Goal: Communication & Community: Answer question/provide support

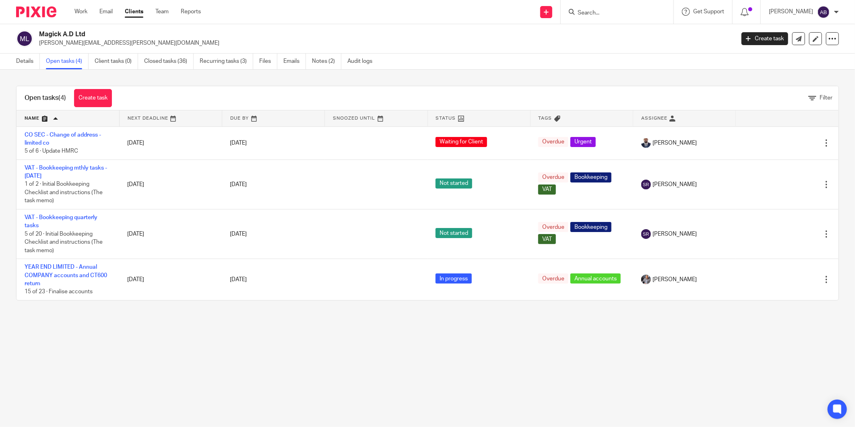
click at [583, 10] on input "Search" at bounding box center [613, 13] width 72 height 7
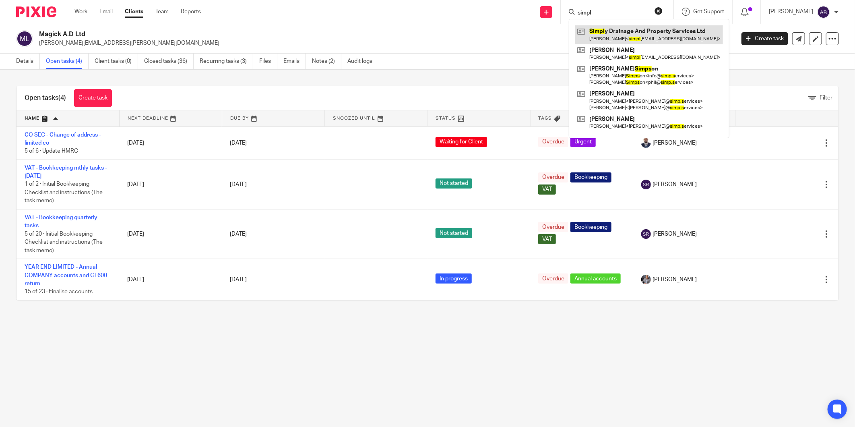
type input "simpl"
click at [596, 38] on link at bounding box center [649, 34] width 148 height 19
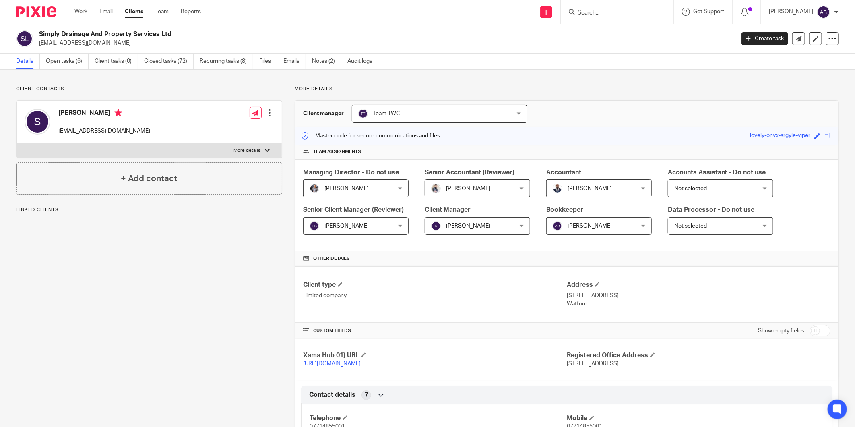
click at [198, 283] on div "Client contacts [PERSON_NAME] [EMAIL_ADDRESS][DOMAIN_NAME] Edit contact Create …" at bounding box center [143, 393] width 279 height 615
click at [66, 61] on link "Open tasks (6)" at bounding box center [67, 62] width 43 height 16
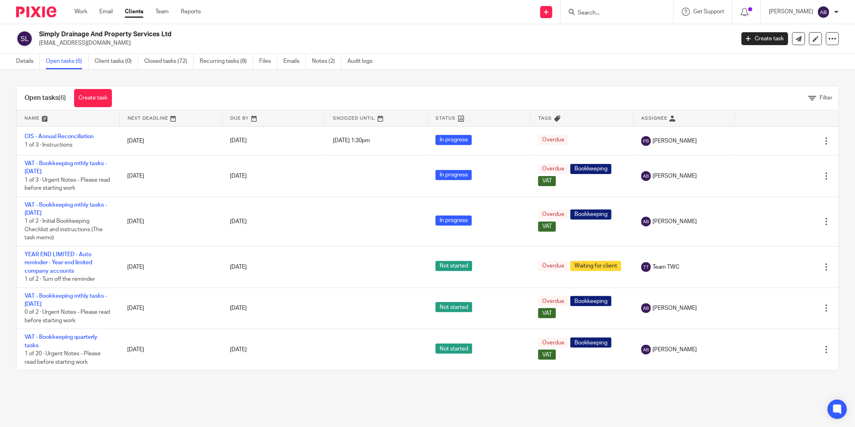
click at [74, 61] on link "Open tasks (6)" at bounding box center [67, 62] width 43 height 16
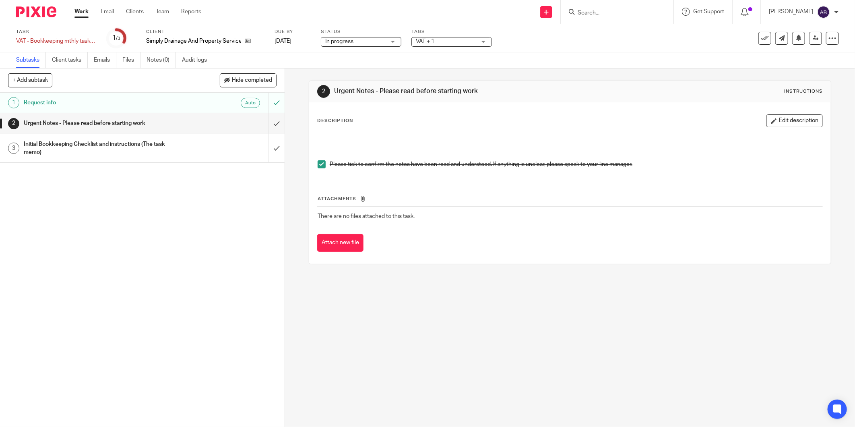
click at [238, 146] on div "Initial Bookkeeping Checklist and instructions (The task memo)" at bounding box center [142, 148] width 236 height 21
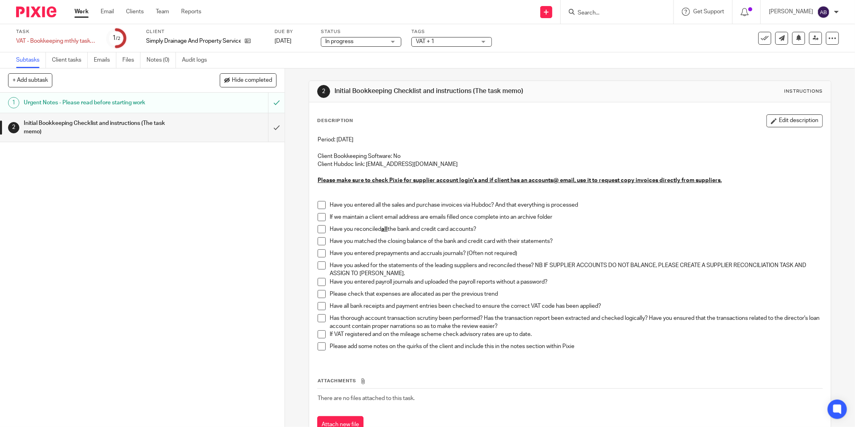
click at [319, 204] on span at bounding box center [322, 205] width 8 height 8
click at [318, 214] on span at bounding box center [322, 217] width 8 height 8
click at [318, 218] on span at bounding box center [322, 217] width 8 height 8
click at [318, 227] on span at bounding box center [322, 229] width 8 height 8
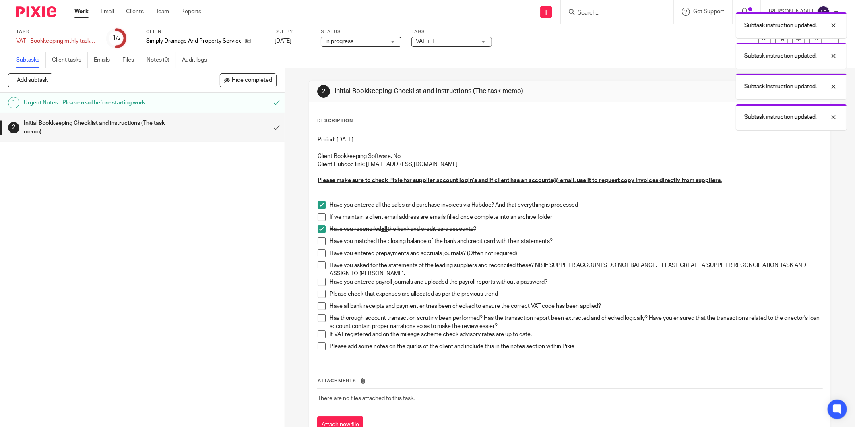
click at [318, 238] on span at bounding box center [322, 241] width 8 height 8
click at [319, 248] on li "Have you matched the closing balance of the bank and credit card with their sta…" at bounding box center [570, 243] width 505 height 12
click at [318, 255] on span at bounding box center [322, 253] width 8 height 8
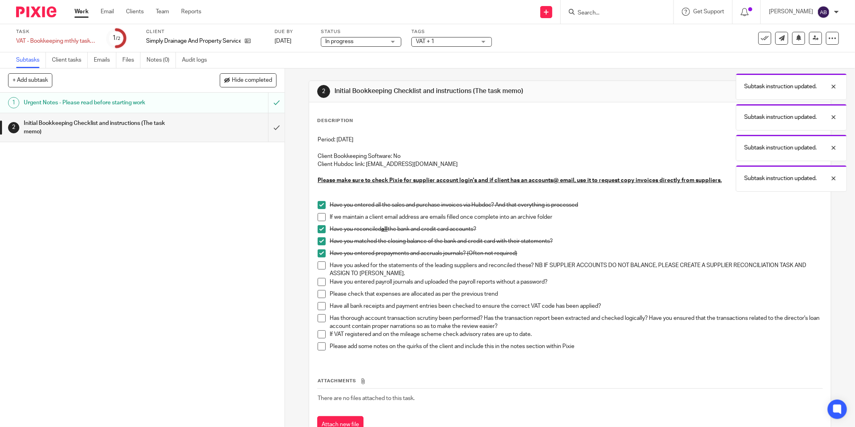
click at [318, 280] on span at bounding box center [322, 282] width 8 height 8
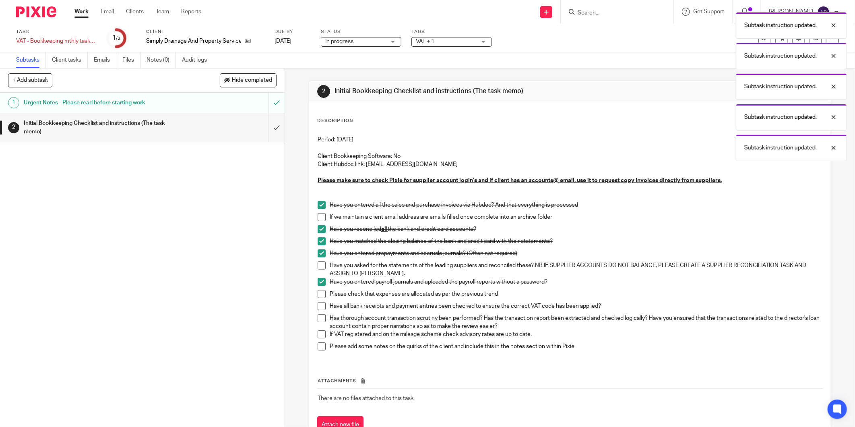
click at [318, 292] on span at bounding box center [322, 294] width 8 height 8
click at [319, 303] on span at bounding box center [322, 306] width 8 height 8
click at [318, 318] on span at bounding box center [322, 318] width 8 height 8
click at [267, 128] on input "submit" at bounding box center [142, 127] width 285 height 29
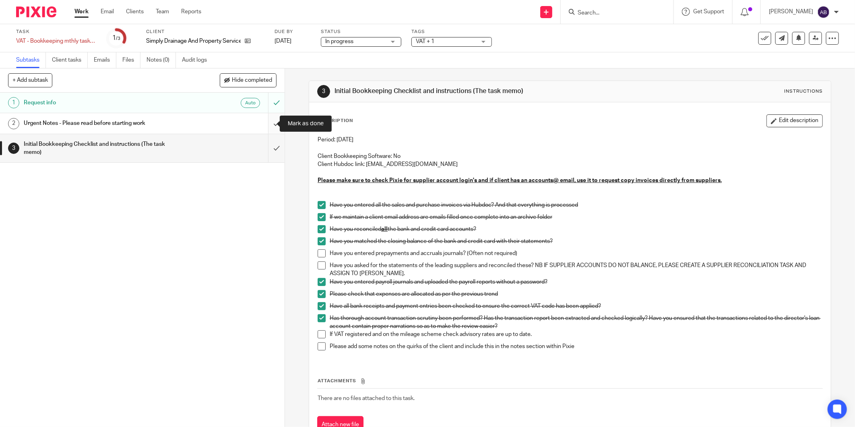
click at [267, 123] on input "submit" at bounding box center [142, 123] width 285 height 20
click at [267, 143] on input "submit" at bounding box center [142, 148] width 285 height 29
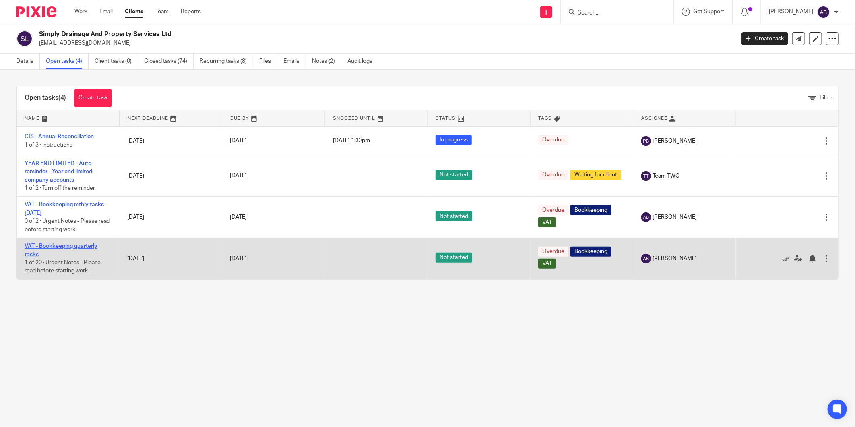
click at [80, 247] on link "VAT - Bookkeeping quarterly tasks" at bounding box center [61, 250] width 73 height 14
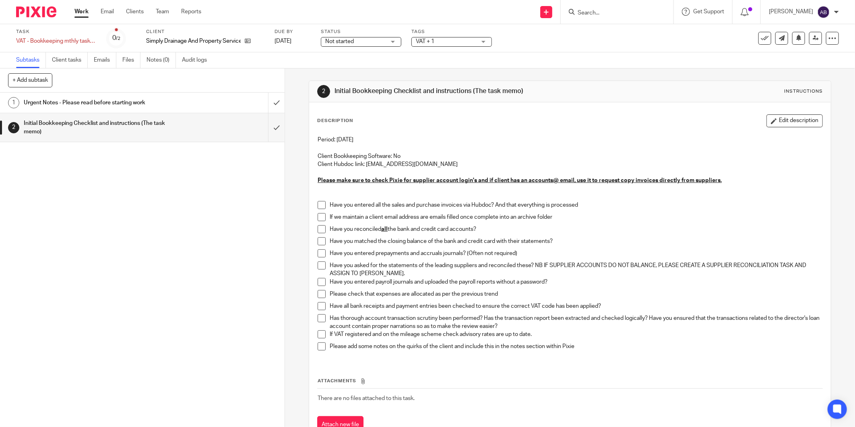
click at [319, 204] on span at bounding box center [322, 205] width 8 height 8
click at [352, 43] on span "Not started" at bounding box center [339, 42] width 29 height 6
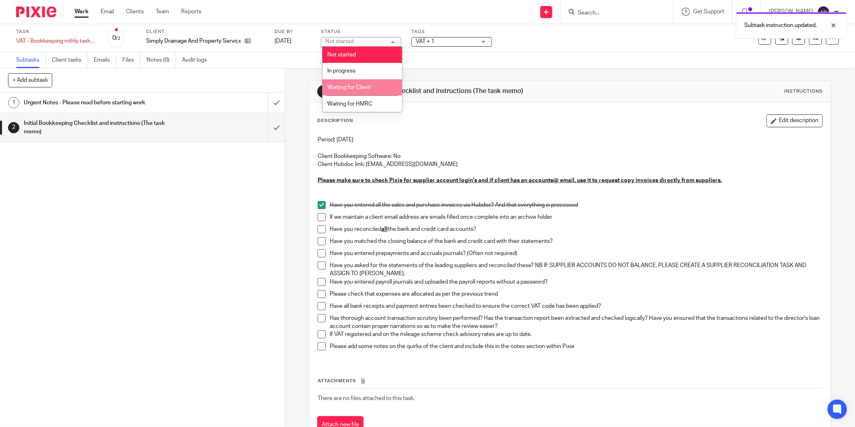
click at [352, 85] on span "Waiting for Client" at bounding box center [349, 88] width 43 height 6
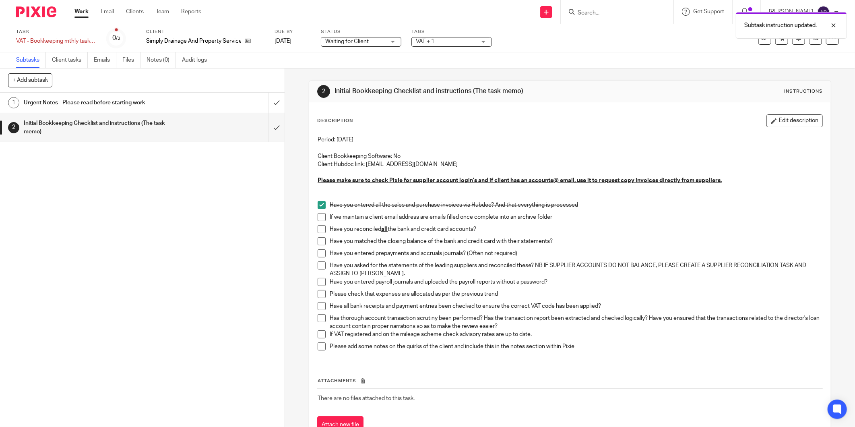
click at [319, 228] on span at bounding box center [322, 229] width 8 height 8
click at [318, 239] on span at bounding box center [322, 241] width 8 height 8
click at [318, 251] on span at bounding box center [322, 253] width 8 height 8
click at [318, 281] on span at bounding box center [322, 282] width 8 height 8
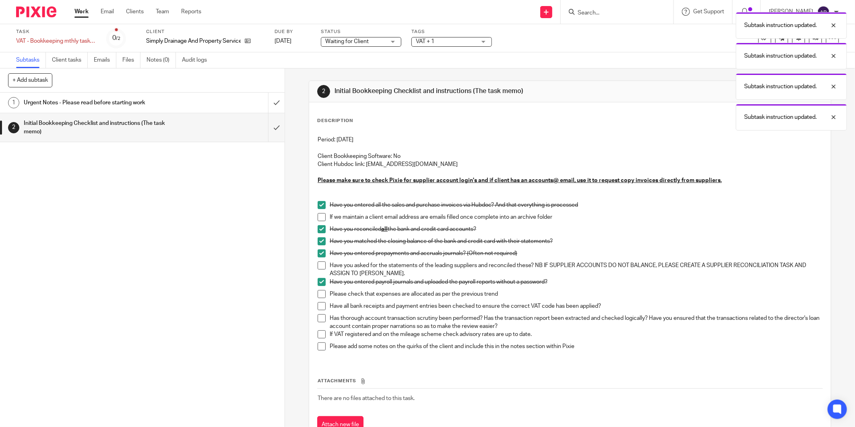
click at [319, 291] on span at bounding box center [322, 294] width 8 height 8
click at [320, 307] on span at bounding box center [322, 306] width 8 height 8
click at [318, 320] on span at bounding box center [322, 318] width 8 height 8
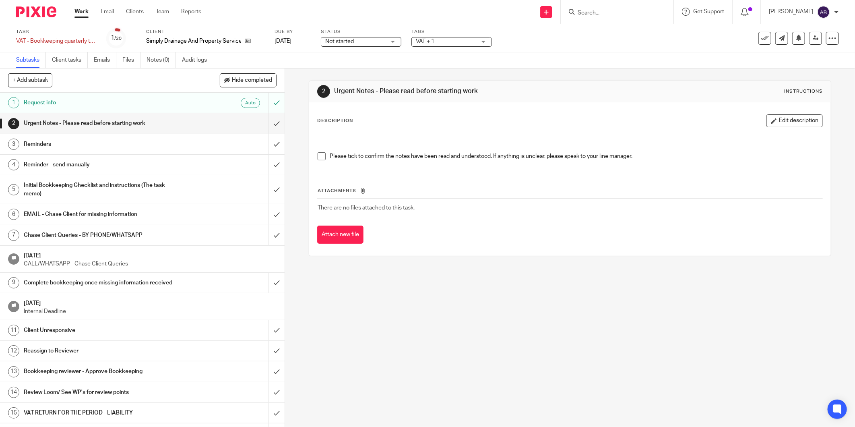
click at [192, 126] on div "Urgent Notes - Please read before starting work" at bounding box center [142, 123] width 236 height 12
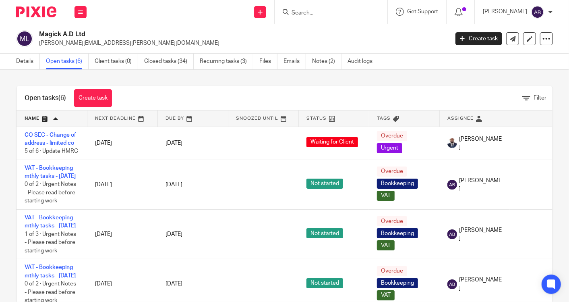
click at [331, 10] on input "Search" at bounding box center [327, 13] width 72 height 7
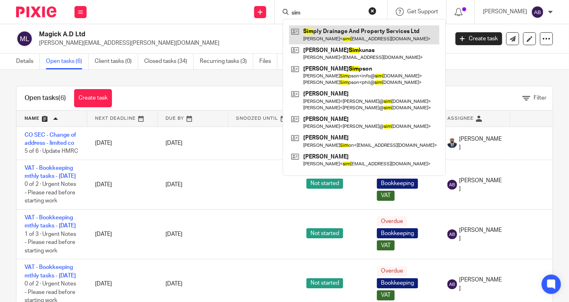
type input "sim"
click at [362, 37] on link at bounding box center [364, 34] width 150 height 19
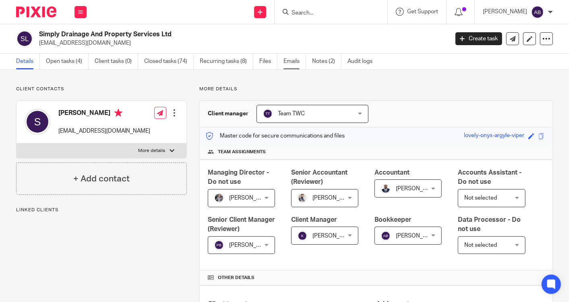
click at [293, 63] on link "Emails" at bounding box center [294, 62] width 23 height 16
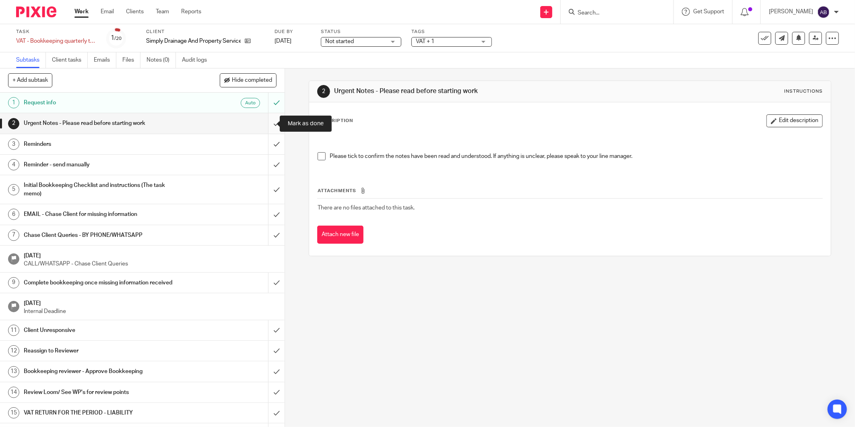
click at [266, 123] on input "submit" at bounding box center [142, 123] width 285 height 20
click at [318, 157] on span at bounding box center [322, 156] width 8 height 8
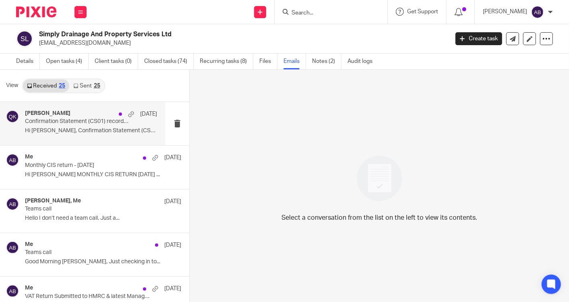
click at [83, 128] on p "Hi [PERSON_NAME], Confirmation Statement (CS01)..." at bounding box center [91, 130] width 132 height 7
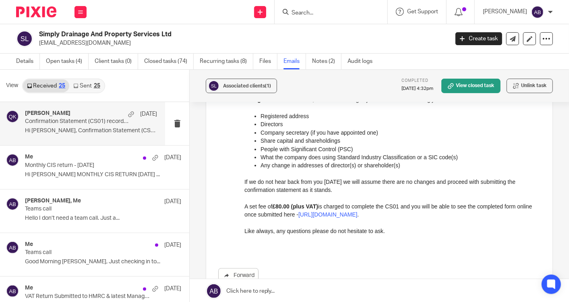
scroll to position [320, 0]
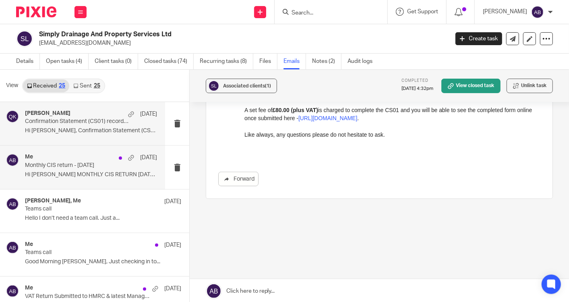
click at [62, 171] on p "Hi [PERSON_NAME] MONTHLY CIS RETURN [DATE] ..." at bounding box center [91, 174] width 132 height 7
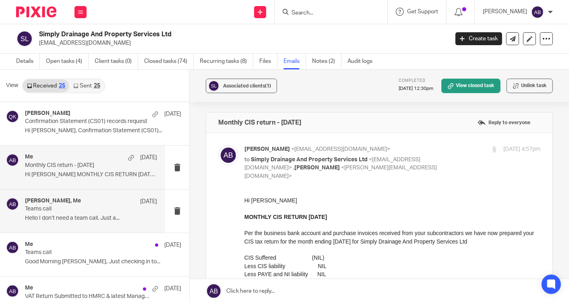
scroll to position [0, 0]
click at [74, 215] on p "Hello I don’t need a team call. Just a..." at bounding box center [91, 218] width 132 height 7
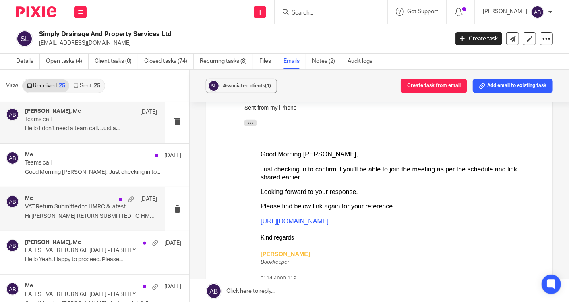
scroll to position [134, 0]
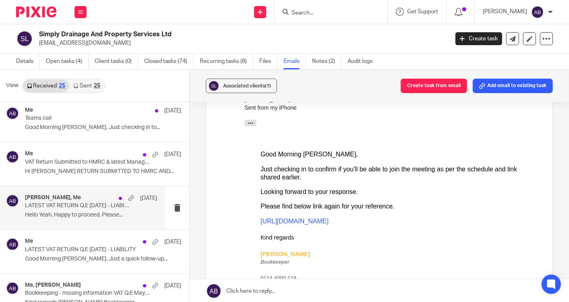
click at [68, 204] on p "LATEST VAT RETURN Q.E May 2025 - LIABILITY" at bounding box center [77, 205] width 105 height 7
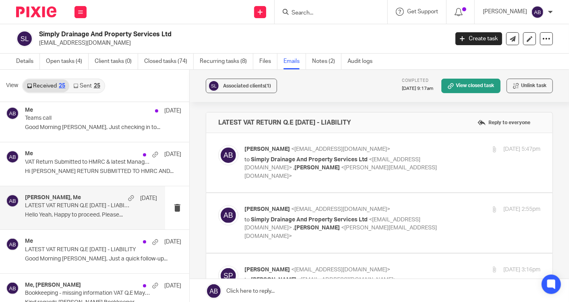
scroll to position [0, 0]
click at [400, 168] on p "to Simply Drainage And Property Services Ltd <simply.dp@hotmail.co.uk> , Kim Fa…" at bounding box center [342, 167] width 197 height 25
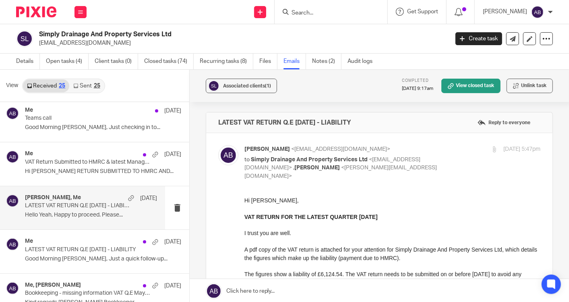
scroll to position [45, 0]
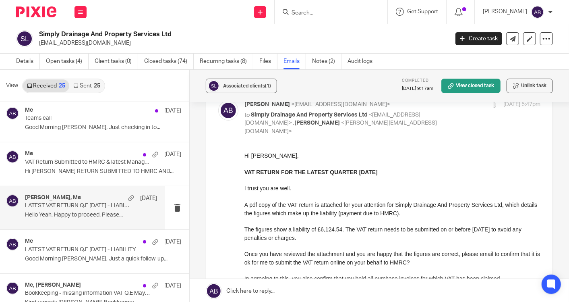
click at [398, 140] on div "Akshay Bhanushali <akshay@togetherwecount.co.uk> to Simply Drainage And Propert…" at bounding box center [379, 254] width 322 height 309
click at [406, 113] on p "to Simply Drainage And Property Services Ltd <simply.dp@hotmail.co.uk> , Kim Fa…" at bounding box center [342, 123] width 197 height 25
checkbox input "false"
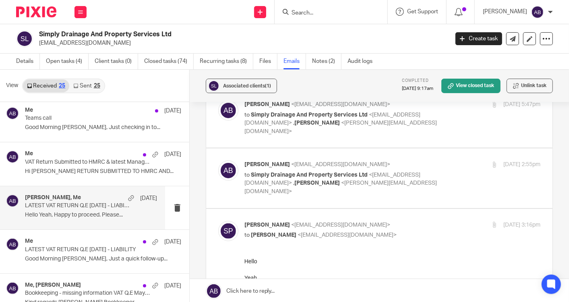
click at [404, 176] on p "to Simply Drainage And Property Services Ltd <simply.dp@hotmail.co.uk> , Kim Fa…" at bounding box center [342, 183] width 197 height 25
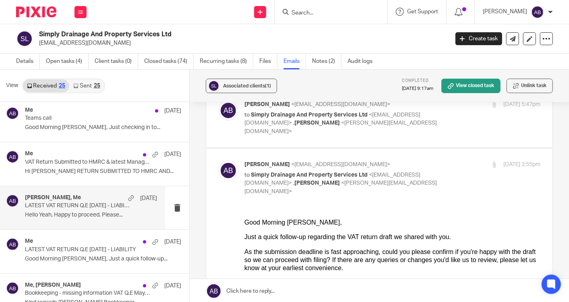
scroll to position [0, 0]
click at [406, 171] on p "to Simply Drainage And Property Services Ltd <simply.dp@hotmail.co.uk> , Kim Fa…" at bounding box center [342, 183] width 197 height 25
checkbox input "false"
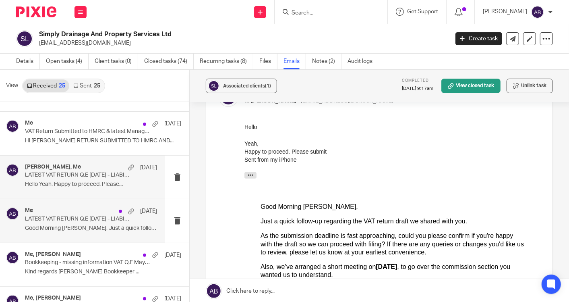
scroll to position [179, 0]
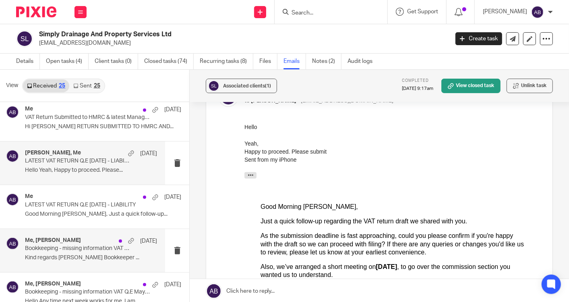
click at [72, 240] on h4 "Me, Steven Perkins" at bounding box center [53, 240] width 56 height 7
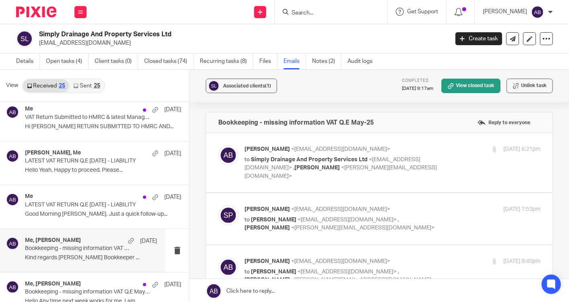
scroll to position [0, 0]
click at [422, 153] on div "Akshay Bhanushali <akshay@togetherwecount.co.uk> to Simply Drainage And Propert…" at bounding box center [342, 162] width 197 height 35
checkbox input "true"
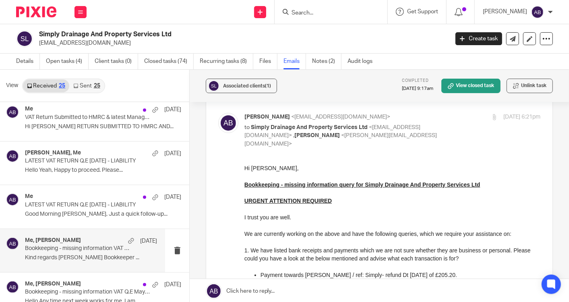
scroll to position [45, 0]
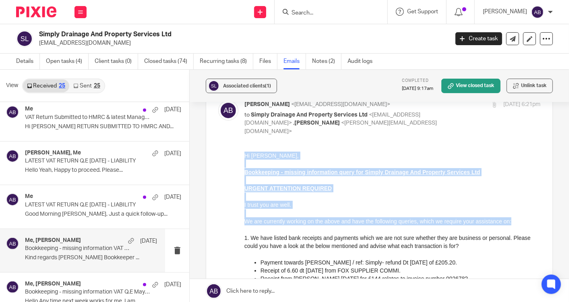
drag, startPoint x: 513, startPoint y: 220, endPoint x: 234, endPoint y: 151, distance: 287.4
copy div "Hi Steven, Bookkeeping - missing information query for Simply Drainage And Prop…"
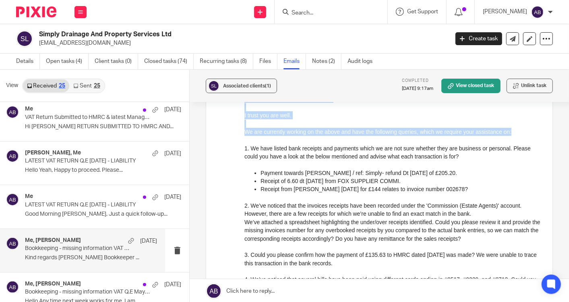
scroll to position [0, 0]
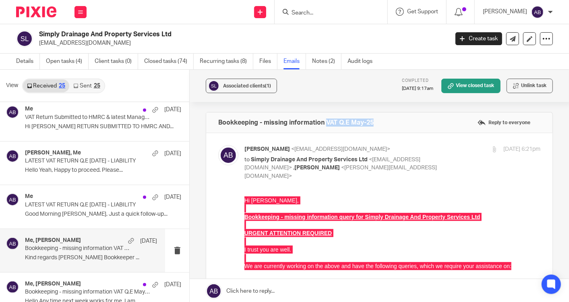
drag, startPoint x: 325, startPoint y: 120, endPoint x: 378, endPoint y: 120, distance: 52.8
click at [378, 120] on div "Bookkeeping - missing information VAT Q.E May-25 Reply to everyone" at bounding box center [379, 122] width 346 height 20
copy h4 "VAT Q.E May-25"
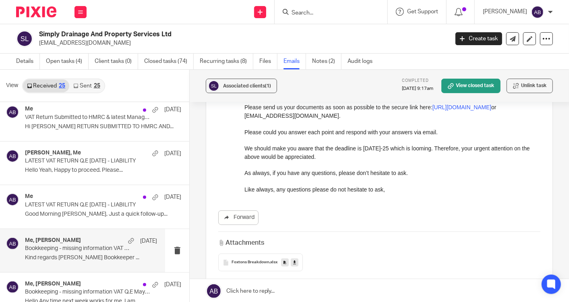
scroll to position [447, 0]
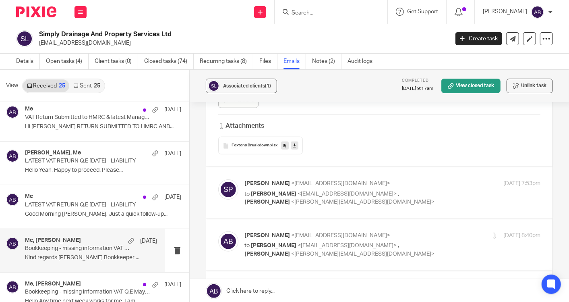
click at [422, 207] on label at bounding box center [379, 192] width 346 height 51
click at [218, 179] on input "checkbox" at bounding box center [218, 179] width 0 height 0
checkbox input "true"
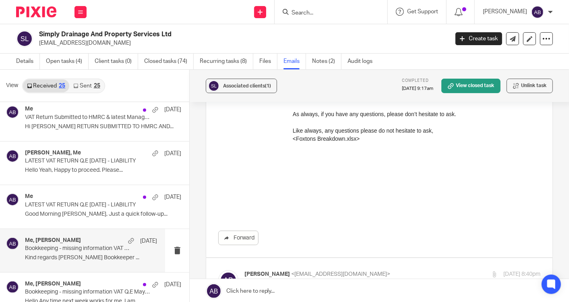
scroll to position [1789, 0]
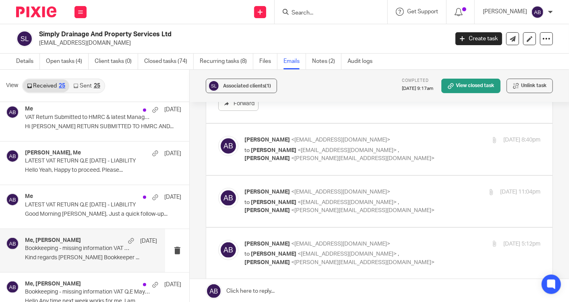
click at [422, 144] on div "Akshay Bhanushali <akshay@togetherwecount.co.uk> to Steven Perkins <simply.dp@h…" at bounding box center [342, 149] width 197 height 27
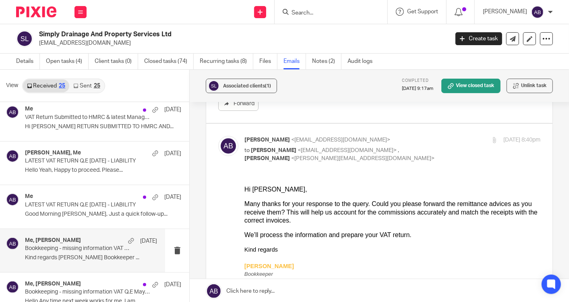
scroll to position [0, 0]
click at [422, 144] on div "Akshay Bhanushali <akshay@togetherwecount.co.uk> to Steven Perkins <simply.dp@h…" at bounding box center [342, 149] width 197 height 27
checkbox input "false"
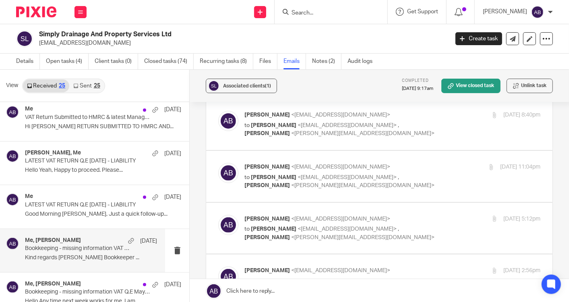
scroll to position [1834, 0]
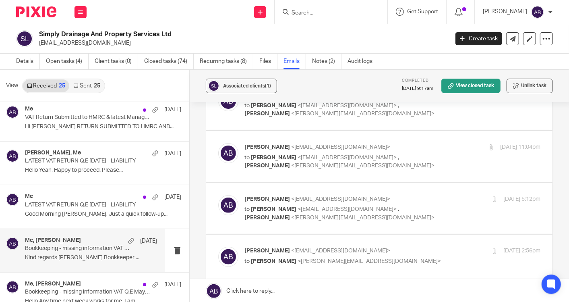
click at [422, 148] on p "Akshay Bhanushali <akshay@togetherwecount.co.uk>" at bounding box center [342, 147] width 197 height 8
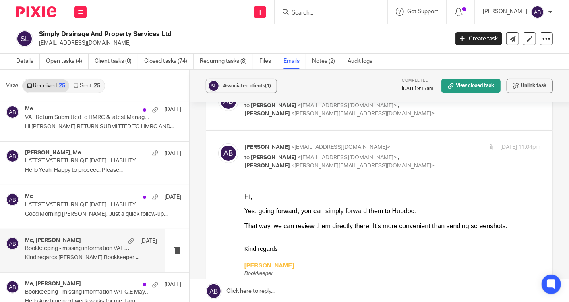
scroll to position [0, 0]
click at [422, 148] on p "Akshay Bhanushali <akshay@togetherwecount.co.uk>" at bounding box center [342, 147] width 197 height 8
checkbox input "false"
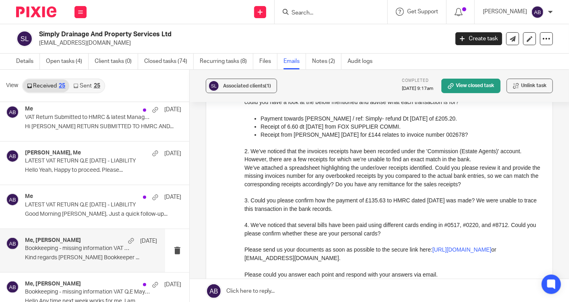
scroll to position [223, 0]
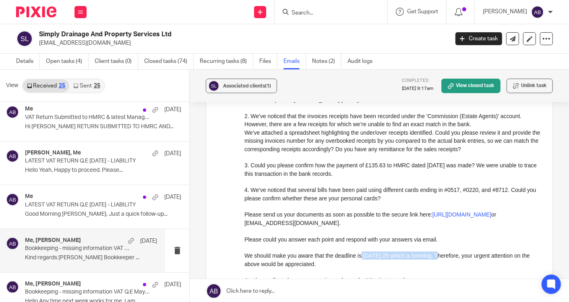
drag, startPoint x: 360, startPoint y: 257, endPoint x: 434, endPoint y: 257, distance: 74.1
click at [434, 257] on p "We should make you aware that the deadline is 07th July-25 which is looming. Th…" at bounding box center [392, 260] width 296 height 17
copy p "07th July-25 which is looming"
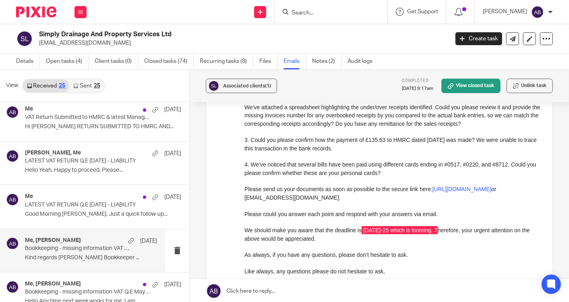
scroll to position [268, 0]
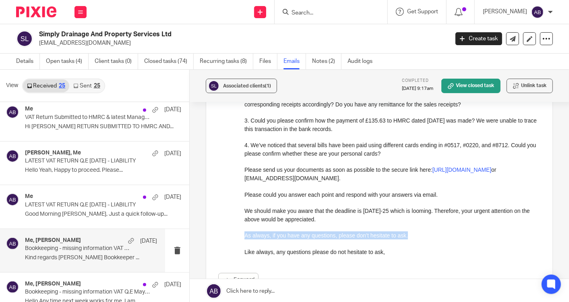
drag, startPoint x: 405, startPoint y: 235, endPoint x: 244, endPoint y: 237, distance: 161.5
click at [244, 237] on p "As always, if you have any questions, please don’t hesitate to ask." at bounding box center [392, 236] width 296 height 8
copy p "As always, if you have any questions, please don’t hesitate to ask."
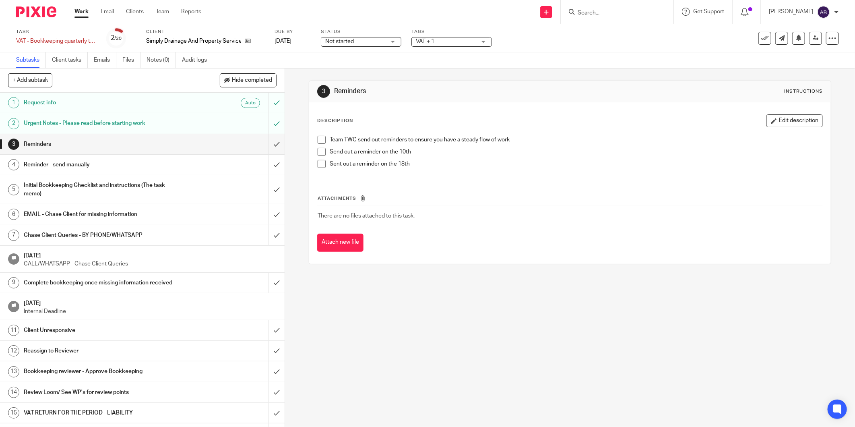
click at [147, 190] on h1 "Initial Bookkeeping Checklist and instructions (The task memo)" at bounding box center [103, 189] width 158 height 21
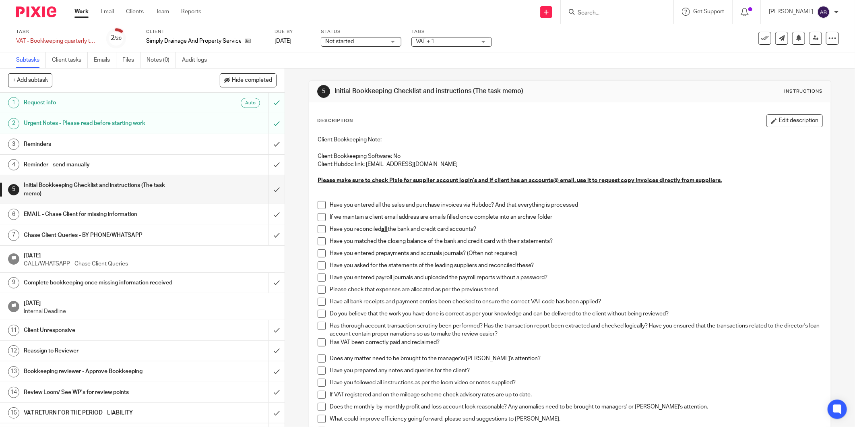
click at [319, 203] on span at bounding box center [322, 205] width 8 height 8
click at [318, 224] on li "If we maintain a client email address are emails filled once complete into an a…" at bounding box center [570, 219] width 505 height 12
click at [318, 227] on span at bounding box center [322, 229] width 8 height 8
click at [318, 240] on span at bounding box center [322, 241] width 8 height 8
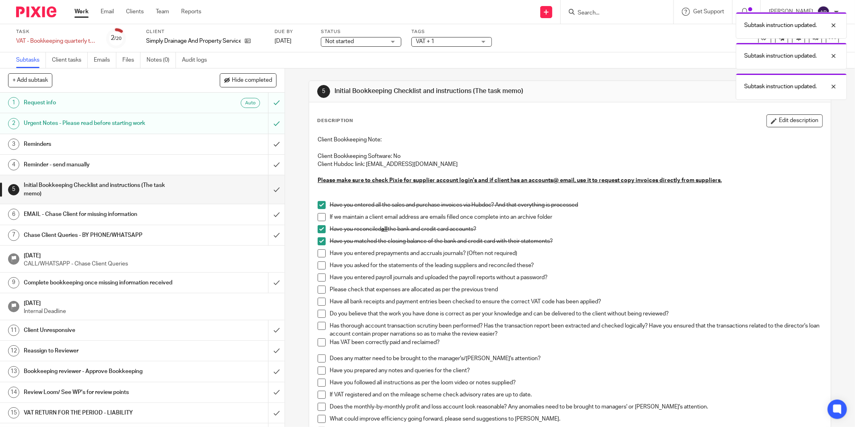
drag, startPoint x: 316, startPoint y: 250, endPoint x: 317, endPoint y: 256, distance: 5.4
click at [318, 251] on span at bounding box center [322, 253] width 8 height 8
click at [318, 265] on span at bounding box center [322, 265] width 8 height 8
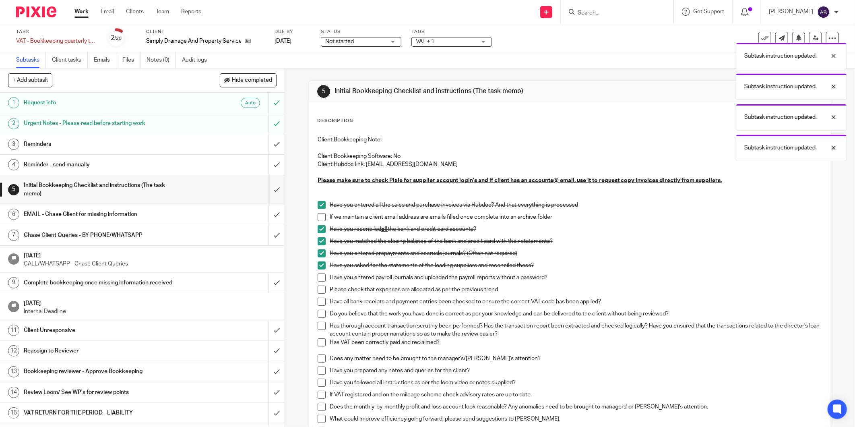
click at [318, 277] on span at bounding box center [322, 277] width 8 height 8
click at [318, 285] on span at bounding box center [322, 289] width 8 height 8
click at [318, 299] on span at bounding box center [322, 302] width 8 height 8
click at [319, 313] on span at bounding box center [322, 314] width 8 height 8
click at [318, 328] on span at bounding box center [322, 326] width 8 height 8
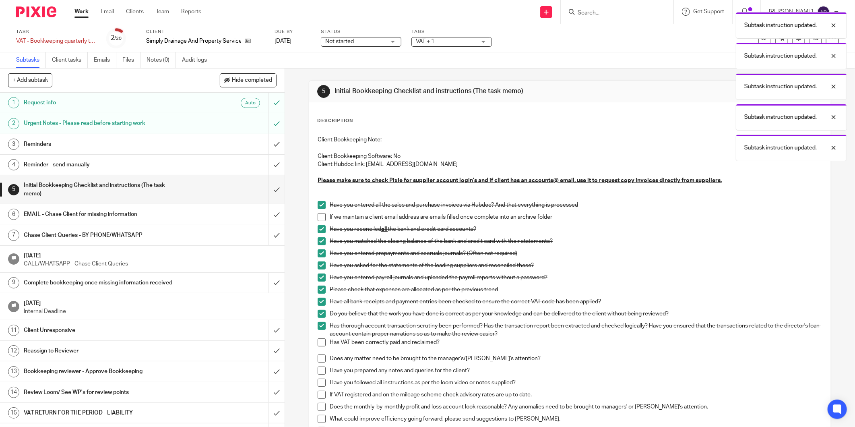
click at [319, 358] on span at bounding box center [322, 358] width 8 height 8
click at [319, 343] on span at bounding box center [322, 342] width 8 height 8
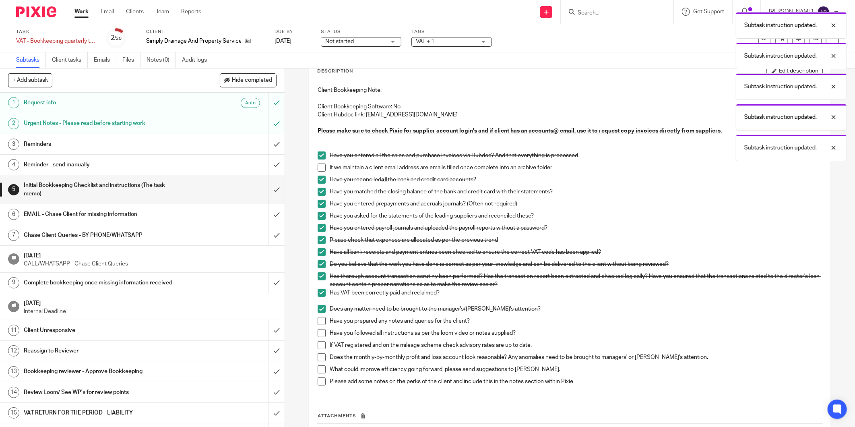
scroll to position [116, 0]
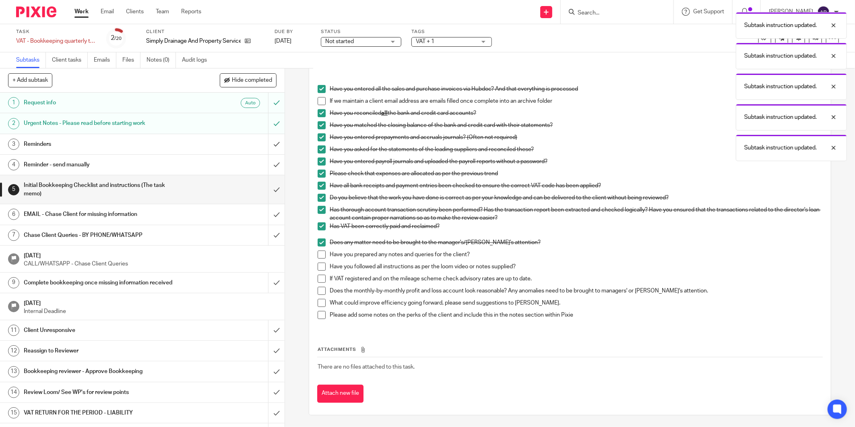
click at [319, 252] on span at bounding box center [322, 254] width 8 height 8
click at [319, 266] on span at bounding box center [322, 267] width 8 height 8
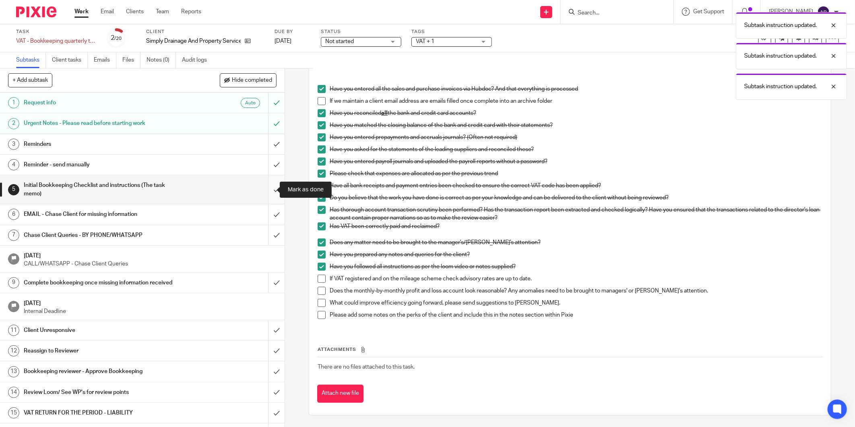
click at [265, 190] on input "submit" at bounding box center [142, 189] width 285 height 29
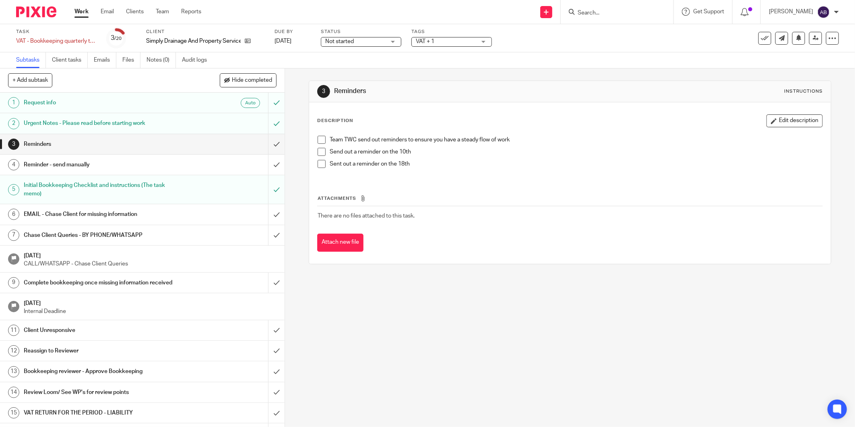
click at [123, 213] on h1 "EMAIL - Chase Client for missing information" at bounding box center [103, 214] width 158 height 12
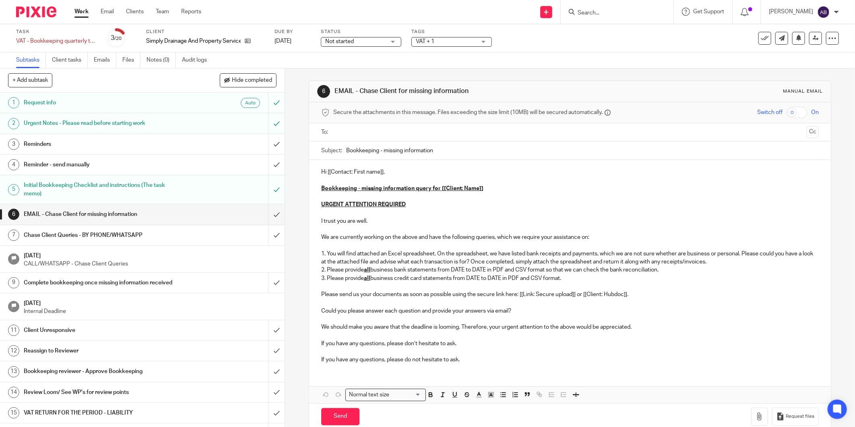
click at [695, 191] on p "Bookkeeping - missing information query for [[Client: Name]]" at bounding box center [570, 188] width 498 height 8
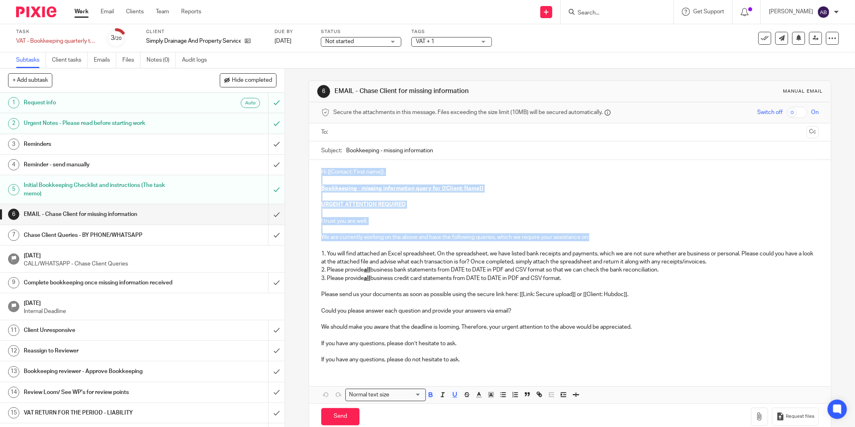
drag, startPoint x: 589, startPoint y: 236, endPoint x: 308, endPoint y: 172, distance: 288.3
click at [309, 172] on div "Hi [[Contact: First name]], Bookkeeping - missing information query for [[Clien…" at bounding box center [570, 265] width 522 height 210
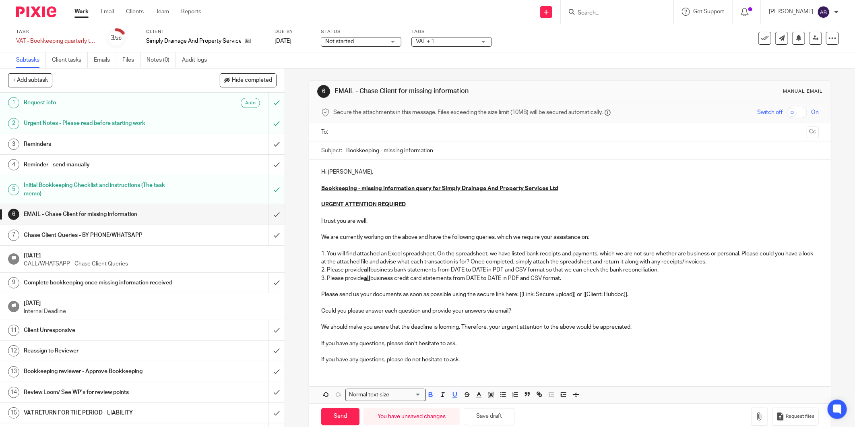
drag, startPoint x: 563, startPoint y: 279, endPoint x: 320, endPoint y: 268, distance: 243.0
click at [320, 268] on div "Hi [PERSON_NAME], Bookkeeping - missing information query for Simply Drainage A…" at bounding box center [570, 265] width 522 height 210
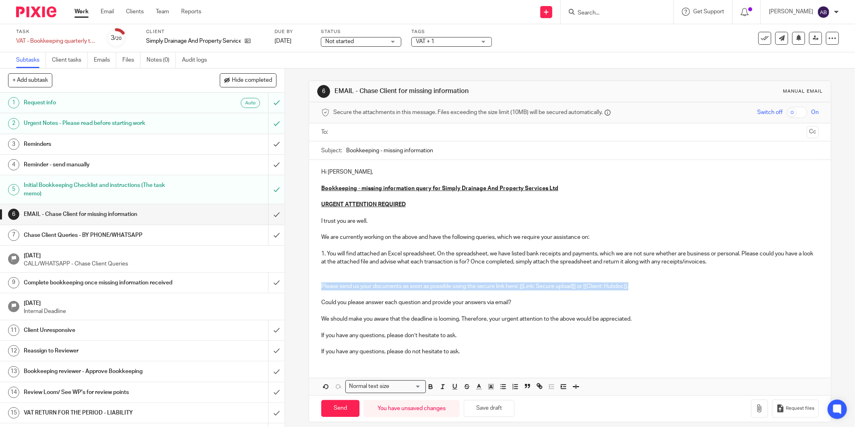
drag, startPoint x: 629, startPoint y: 286, endPoint x: 308, endPoint y: 285, distance: 320.5
click at [309, 285] on div "Hi [PERSON_NAME], Bookkeeping - missing information query for Simply Drainage A…" at bounding box center [570, 261] width 522 height 202
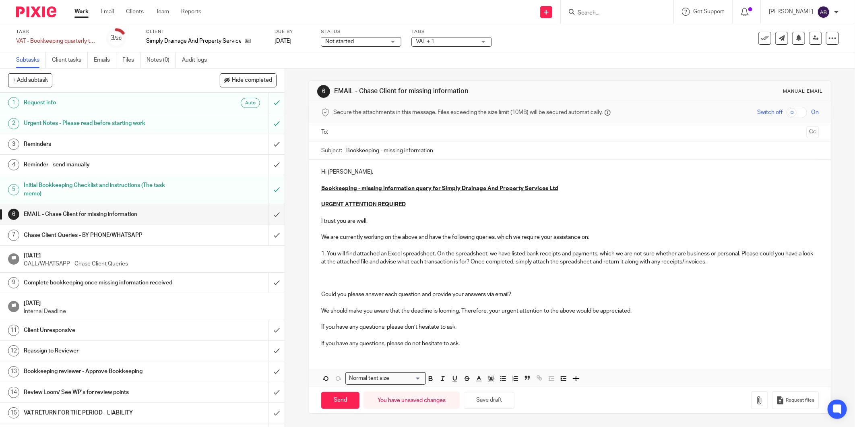
click at [325, 275] on p at bounding box center [570, 278] width 498 height 8
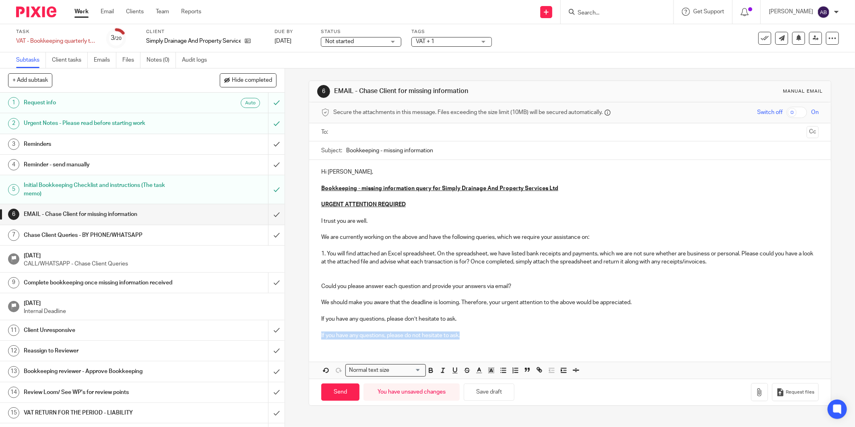
drag, startPoint x: 463, startPoint y: 337, endPoint x: 314, endPoint y: 333, distance: 149.4
click at [314, 333] on div "Hi [PERSON_NAME], Bookkeeping - missing information query for Simply Drainage A…" at bounding box center [570, 253] width 522 height 186
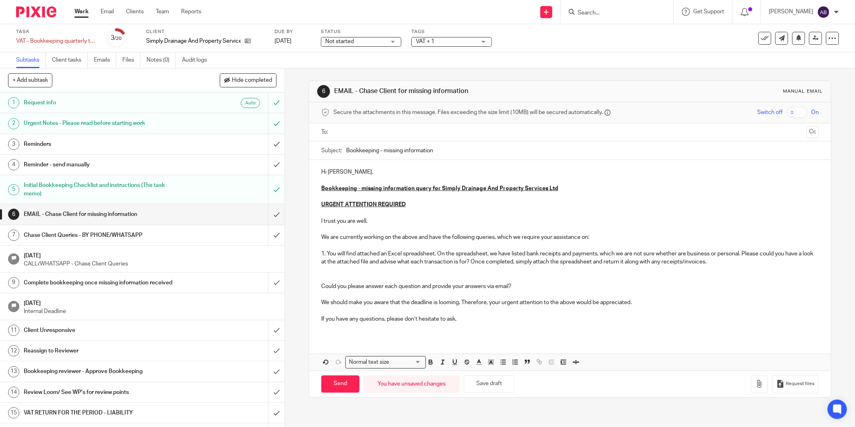
click at [448, 151] on input "Bookkeeping - missing information" at bounding box center [582, 150] width 473 height 18
paste input "VAT Q.E May-25"
click at [457, 148] on input "Bookkeeping - missing information VAT Q.E May-25" at bounding box center [582, 150] width 473 height 18
type input "Bookkeeping - missing information VAT Q.E Aug-25"
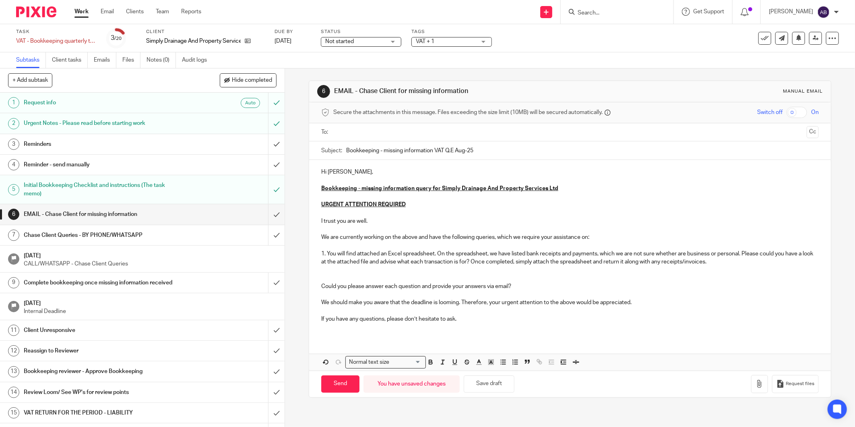
drag, startPoint x: 340, startPoint y: 130, endPoint x: 352, endPoint y: 135, distance: 12.5
click at [340, 131] on input "text" at bounding box center [569, 132] width 467 height 9
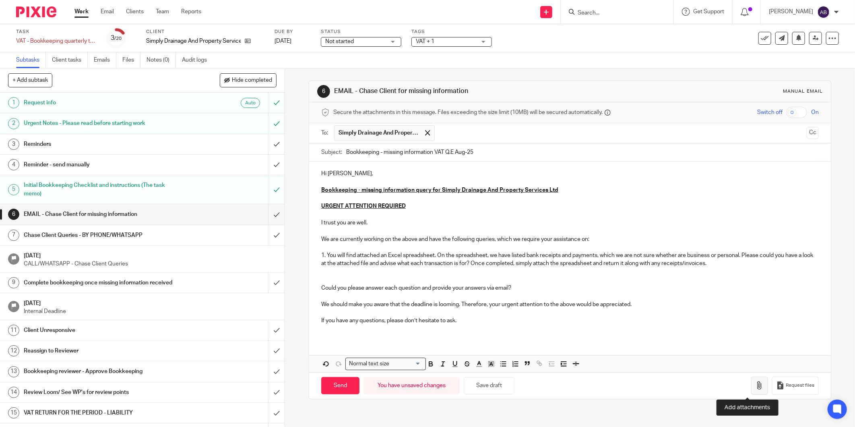
click at [756, 387] on icon "button" at bounding box center [760, 385] width 8 height 8
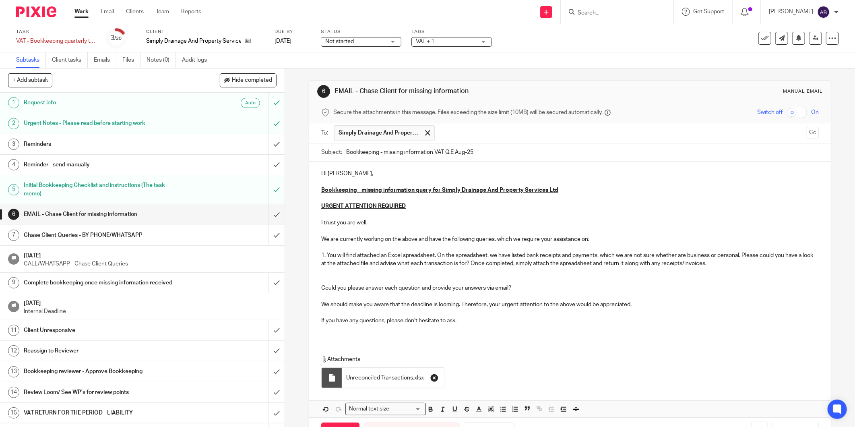
click at [434, 376] on icon "button" at bounding box center [434, 378] width 8 height 8
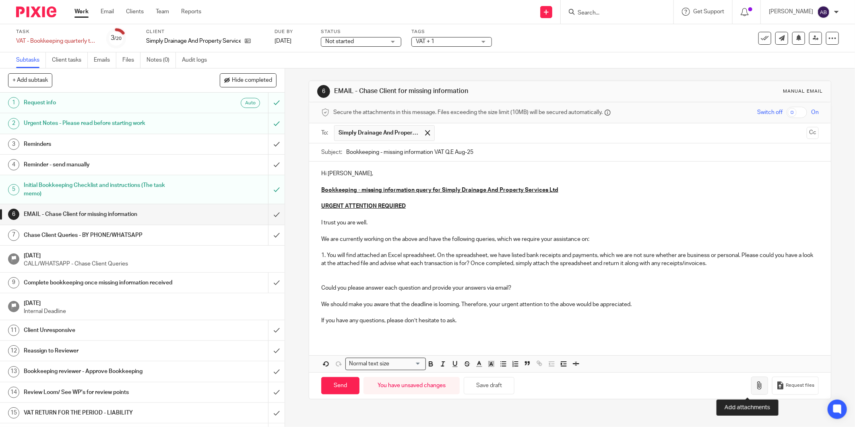
click at [756, 389] on icon "button" at bounding box center [760, 385] width 8 height 8
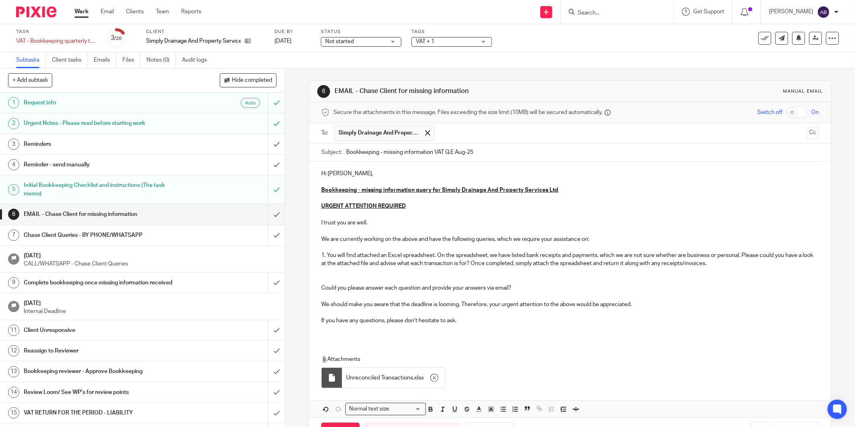
click at [457, 305] on p "We should make you aware that the deadline is looming. Therefore, your urgent a…" at bounding box center [570, 304] width 498 height 8
click at [437, 304] on p "We should make you aware that the deadline is looming. Therefore, your urgent a…" at bounding box center [570, 304] width 498 height 8
paste div
click at [454, 306] on p "We should make you aware that the deadline is [DATE]-25 which is loominglooming…" at bounding box center [570, 304] width 498 height 8
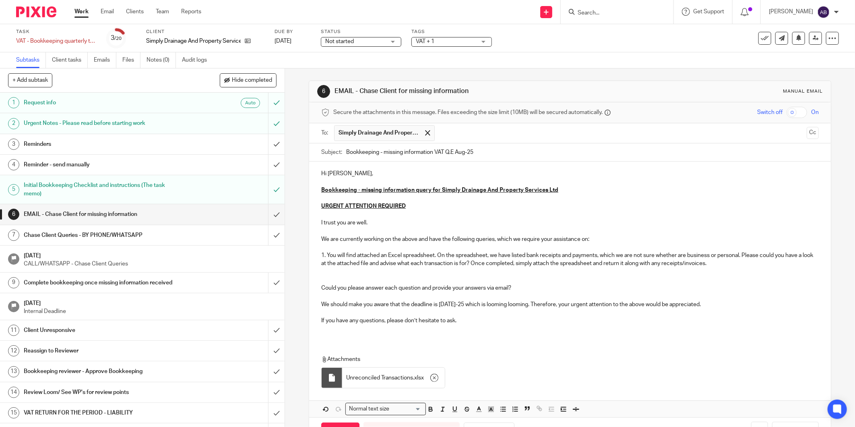
click at [520, 303] on p "We should make you aware that the deadline is [DATE]-25 which is looming loomin…" at bounding box center [570, 304] width 498 height 8
drag, startPoint x: 421, startPoint y: 320, endPoint x: 309, endPoint y: 323, distance: 112.0
click at [309, 323] on div "Hi [PERSON_NAME], Bookkeeping - missing information query for Simply Drainage A…" at bounding box center [570, 249] width 522 height 177
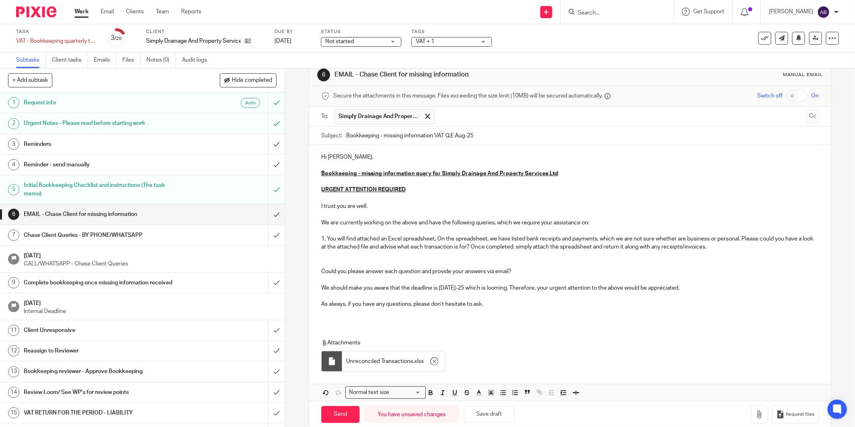
scroll to position [30, 0]
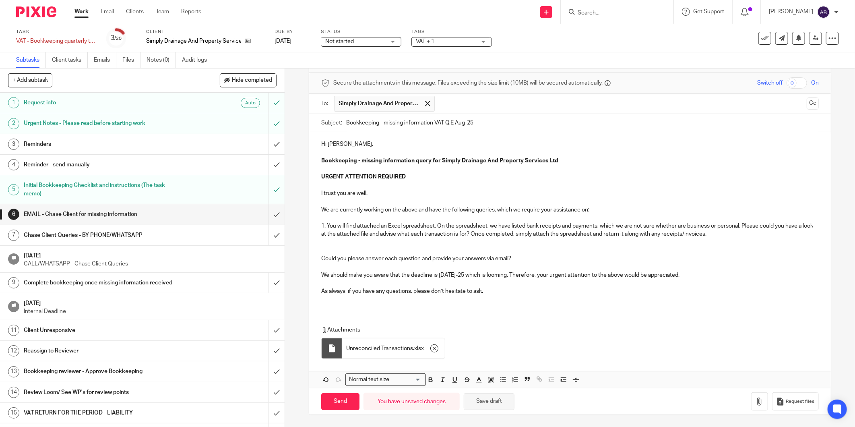
click at [490, 403] on button "Save draft" at bounding box center [489, 401] width 51 height 17
